Goal: Navigation & Orientation: Find specific page/section

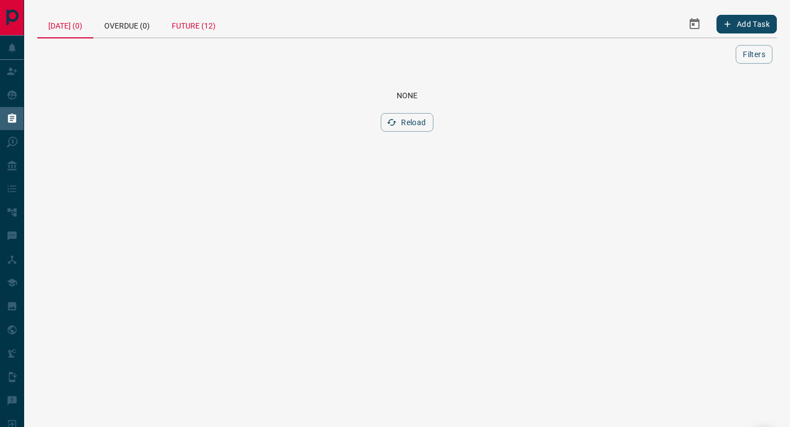
click at [197, 21] on div "Future (12)" at bounding box center [194, 24] width 66 height 26
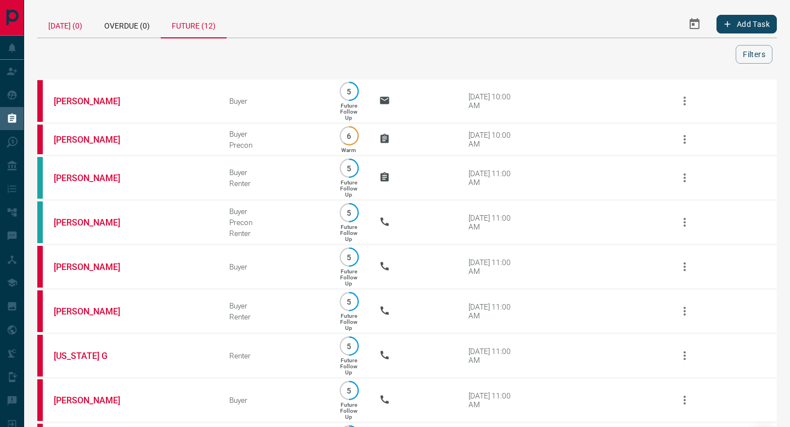
click at [79, 29] on div "[DATE] (0)" at bounding box center [65, 24] width 56 height 26
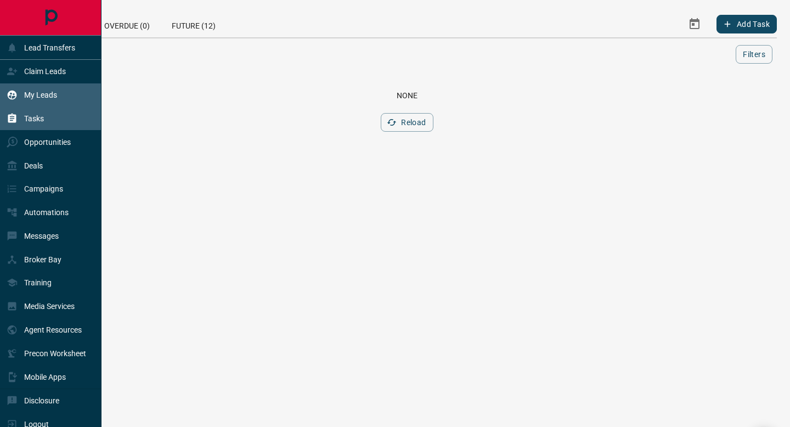
click at [14, 95] on icon at bounding box center [12, 94] width 11 height 11
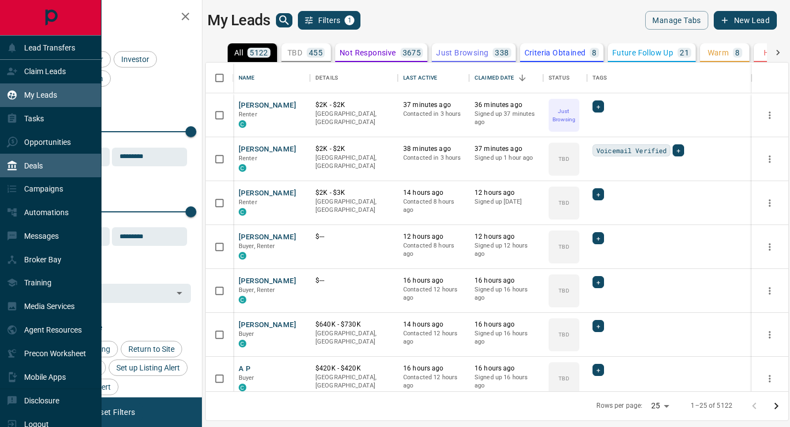
scroll to position [329, 583]
click at [28, 166] on p "Deals" at bounding box center [33, 165] width 19 height 9
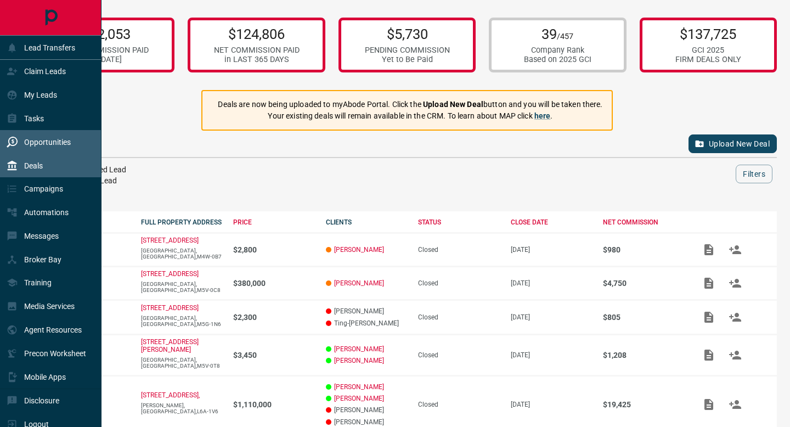
click at [35, 143] on p "Opportunities" at bounding box center [47, 142] width 47 height 9
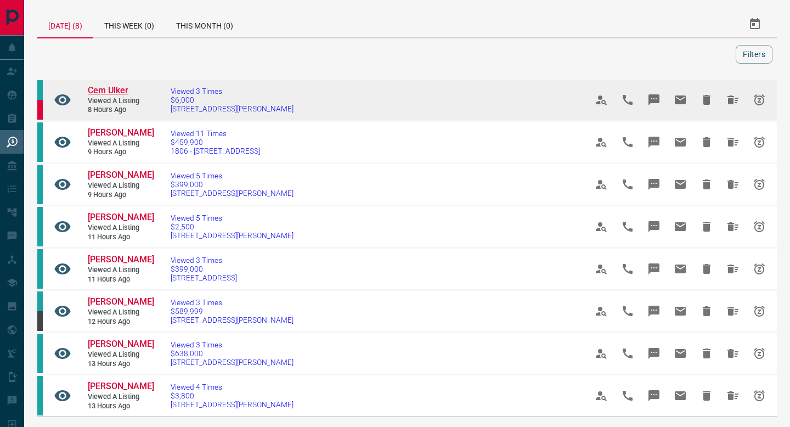
click at [120, 91] on span "Cem Ulker" at bounding box center [108, 90] width 41 height 10
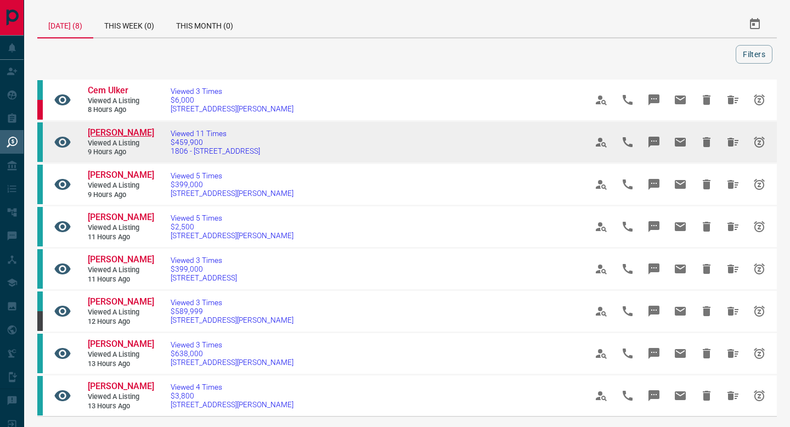
click at [127, 134] on span "[PERSON_NAME]" at bounding box center [121, 132] width 66 height 10
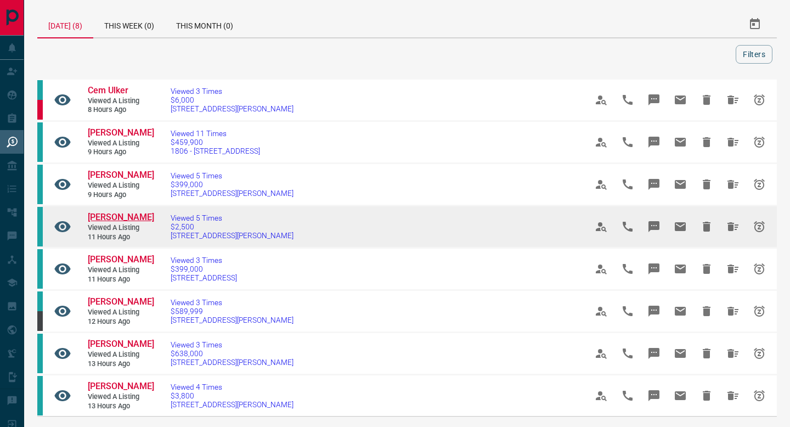
click at [126, 216] on span "[PERSON_NAME]" at bounding box center [121, 217] width 66 height 10
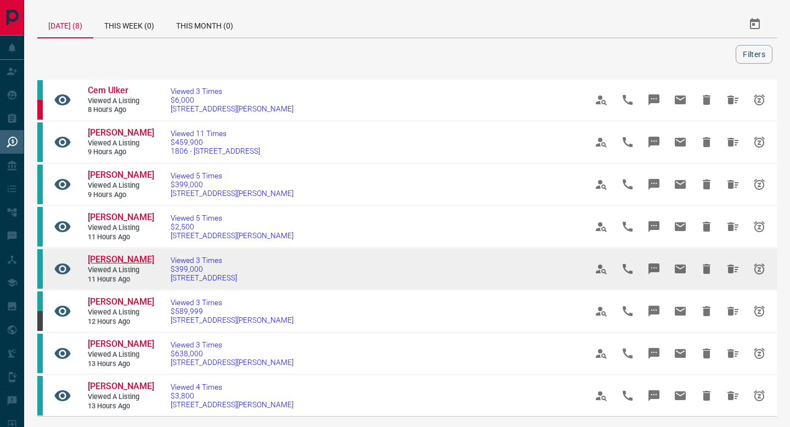
click at [114, 262] on span "[PERSON_NAME]" at bounding box center [121, 259] width 66 height 10
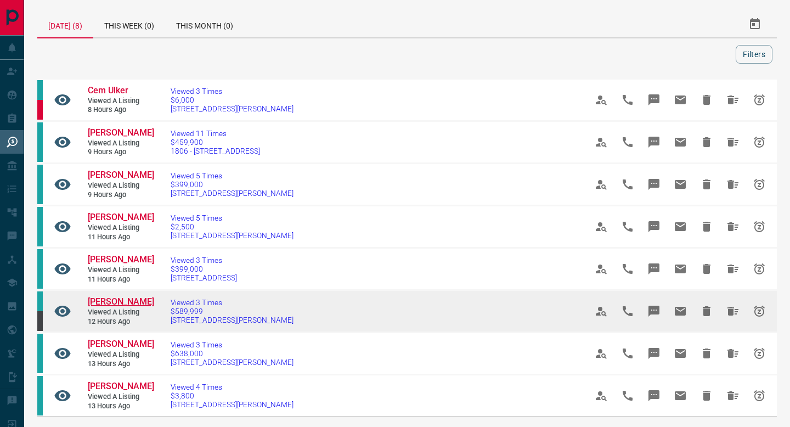
click at [114, 306] on span "[PERSON_NAME]" at bounding box center [121, 301] width 66 height 10
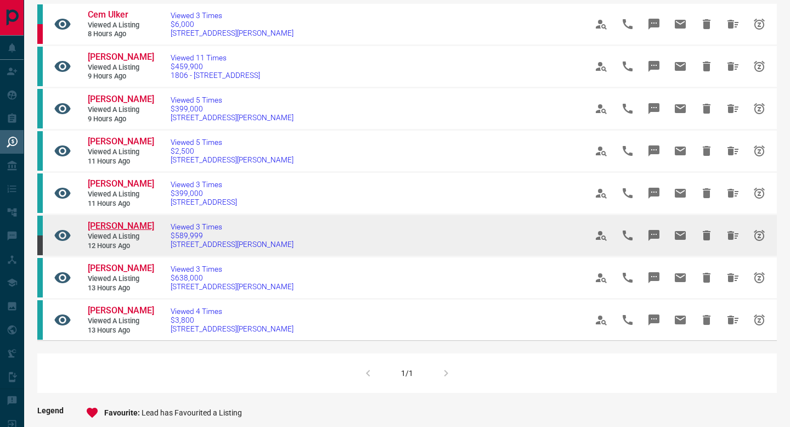
scroll to position [101, 0]
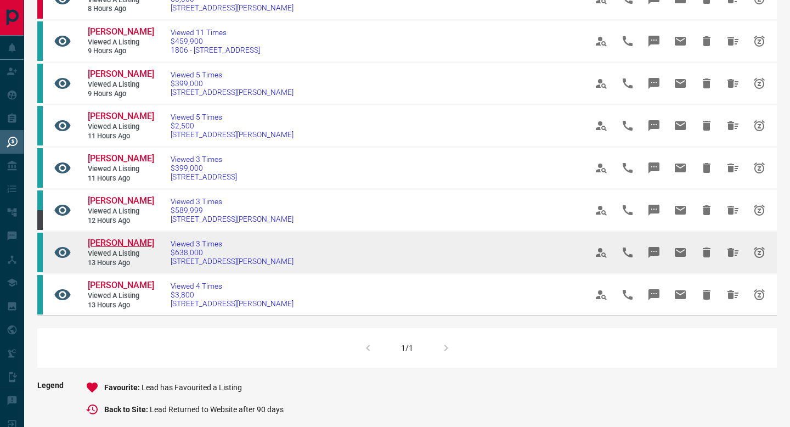
click at [128, 239] on span "[PERSON_NAME]" at bounding box center [121, 243] width 66 height 10
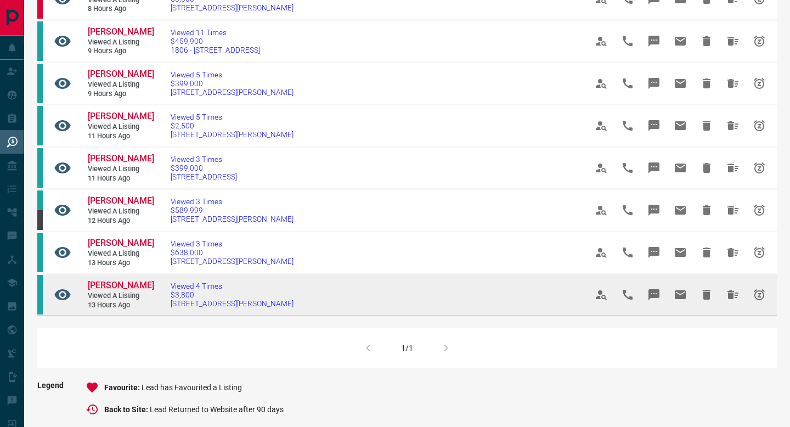
click at [126, 282] on span "[PERSON_NAME]" at bounding box center [121, 285] width 66 height 10
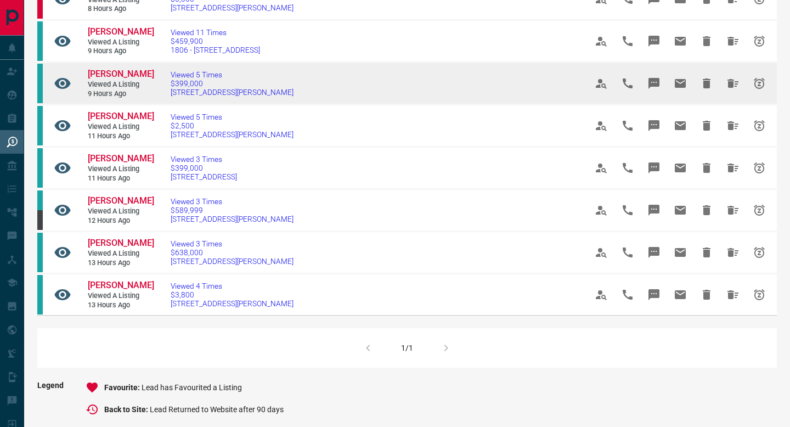
scroll to position [0, 0]
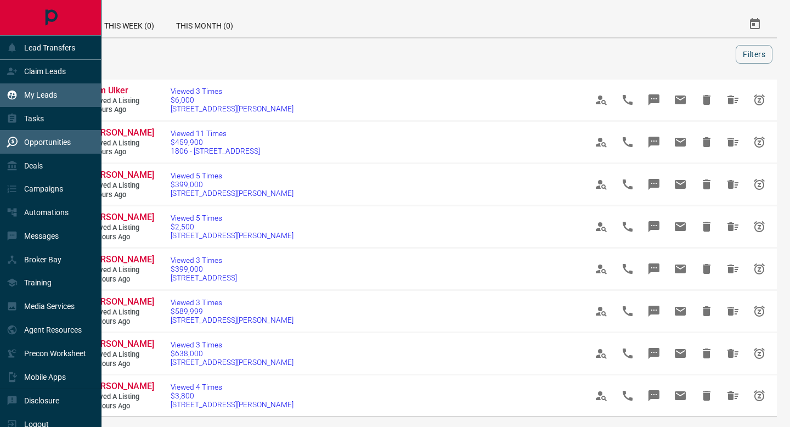
drag, startPoint x: 29, startPoint y: 99, endPoint x: 46, endPoint y: 93, distance: 18.8
click at [29, 99] on div "My Leads" at bounding box center [32, 95] width 50 height 18
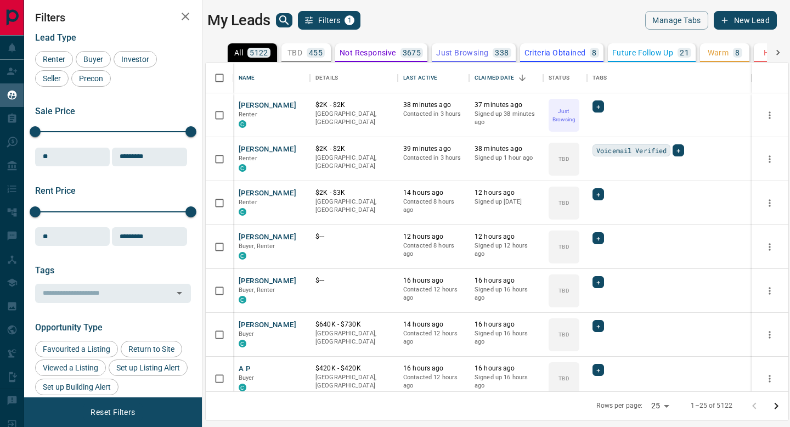
scroll to position [329, 583]
click at [276, 20] on button "search button" at bounding box center [284, 20] width 16 height 14
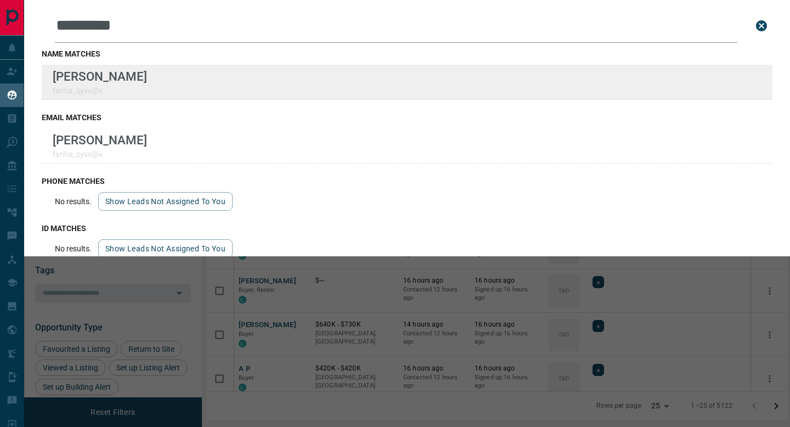
type input "*********"
click at [0, 0] on div "Lead Transfers Claim Leads My Leads Tasks Opportunities Deals Campaigns Automat…" at bounding box center [395, 206] width 790 height 413
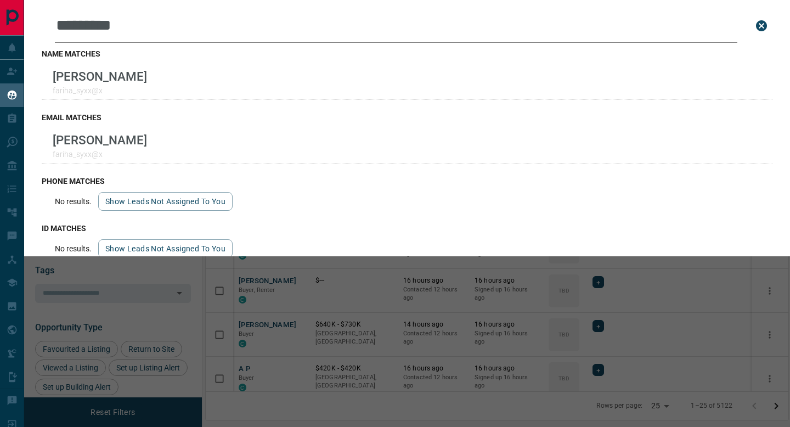
click at [203, 291] on div "Leads Search Bar ********* Search for a lead by name, email, phone, or id name …" at bounding box center [419, 213] width 790 height 427
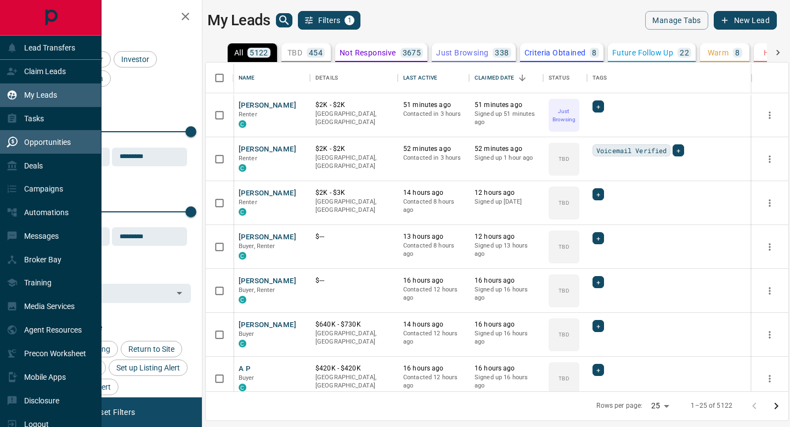
click at [19, 139] on div "Opportunities" at bounding box center [39, 142] width 64 height 18
